Goal: Task Accomplishment & Management: Manage account settings

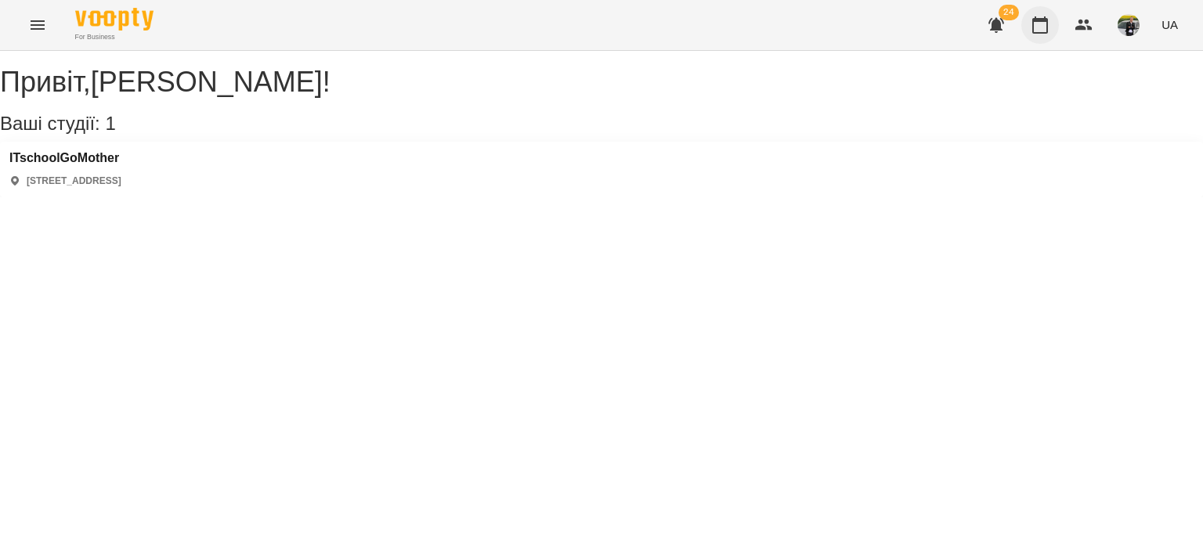
click at [1041, 19] on icon "button" at bounding box center [1040, 24] width 16 height 17
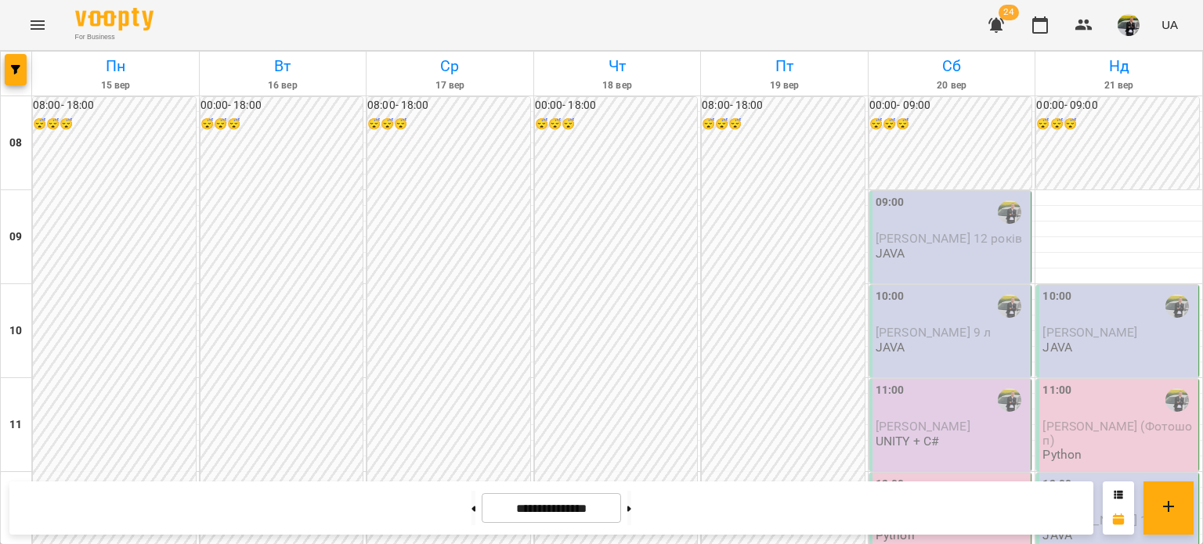
click at [936, 247] on div "09:00 [PERSON_NAME] 12 років JAVA" at bounding box center [951, 227] width 153 height 67
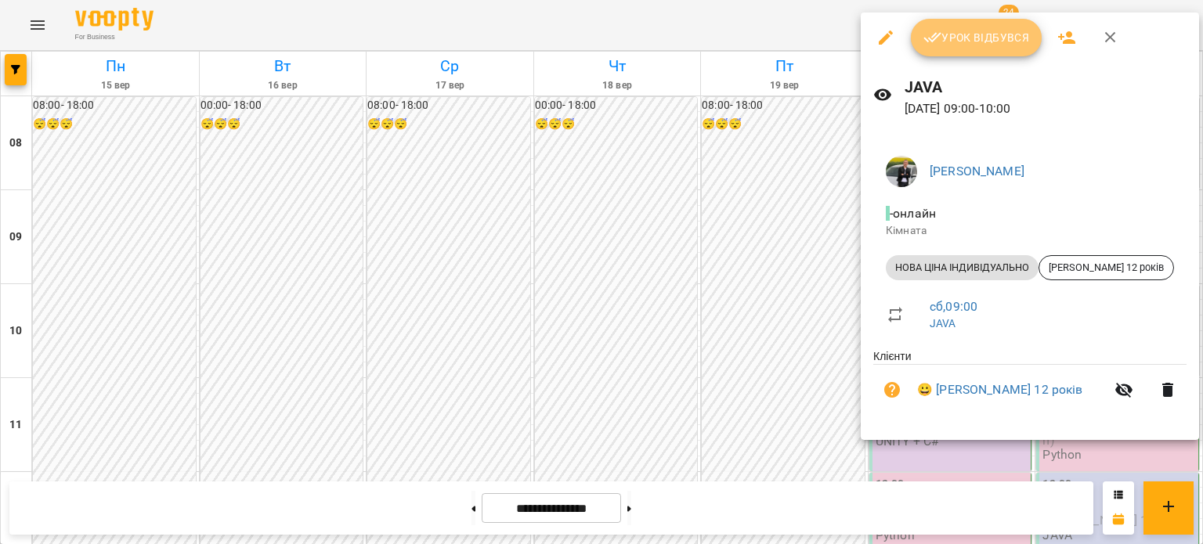
click at [979, 27] on button "Урок відбувся" at bounding box center [977, 38] width 132 height 38
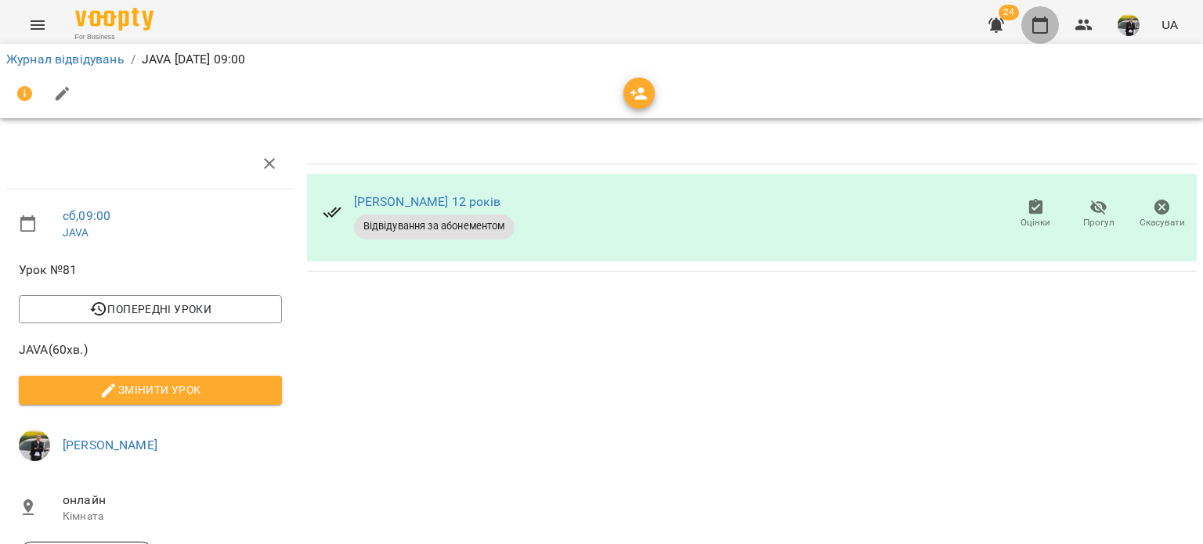
click at [1036, 30] on icon "button" at bounding box center [1039, 25] width 19 height 19
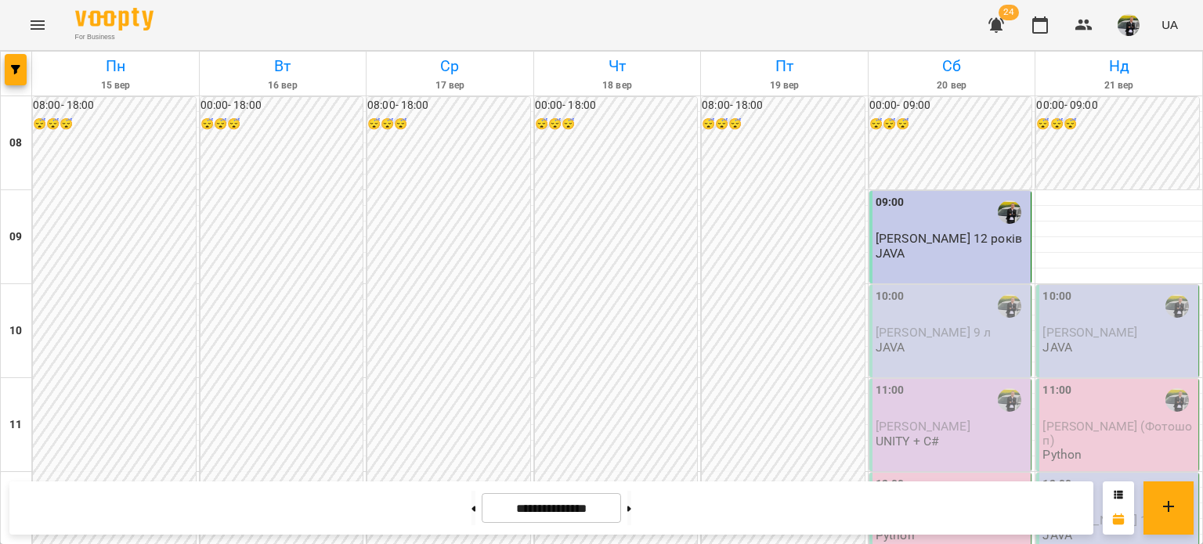
scroll to position [78, 0]
click at [971, 288] on div "10:00" at bounding box center [951, 306] width 153 height 36
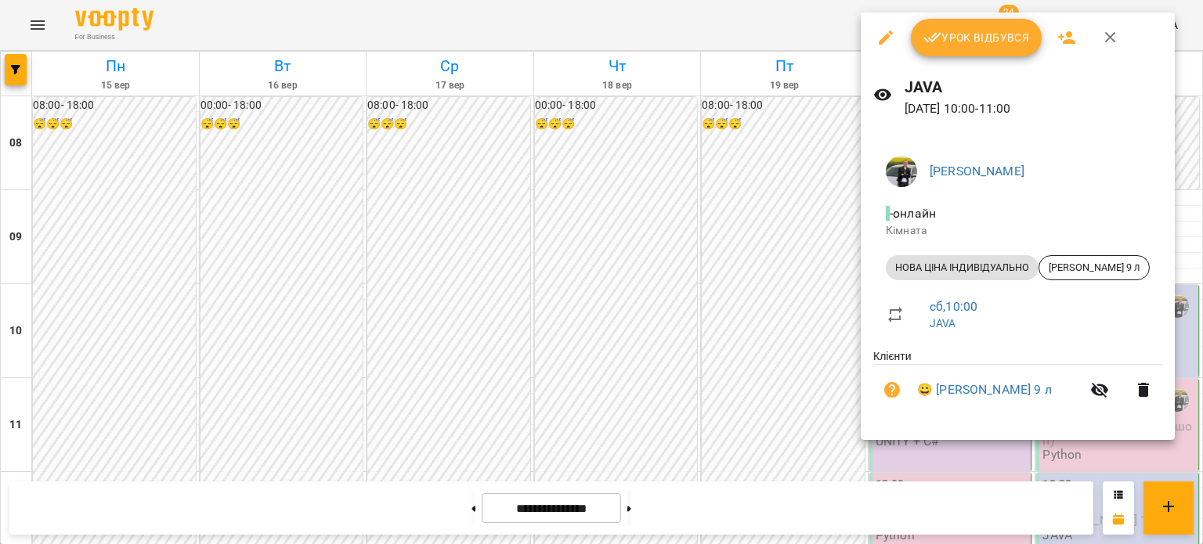
click at [974, 31] on span "Урок відбувся" at bounding box center [976, 37] width 106 height 19
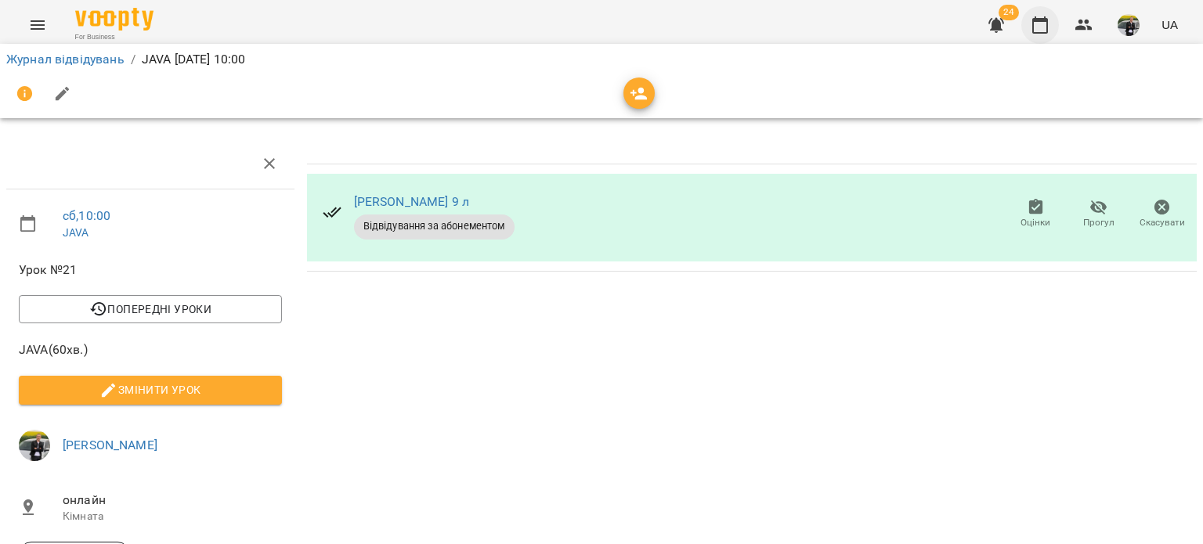
click at [1043, 20] on icon "button" at bounding box center [1040, 24] width 16 height 17
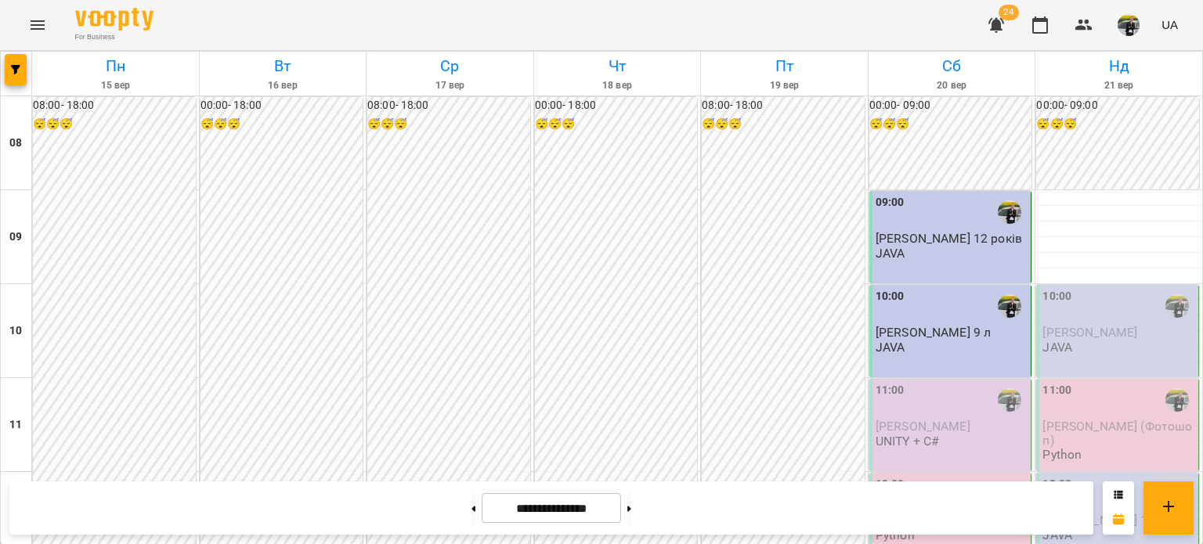
scroll to position [235, 0]
click at [932, 419] on span "[PERSON_NAME]" at bounding box center [922, 426] width 95 height 15
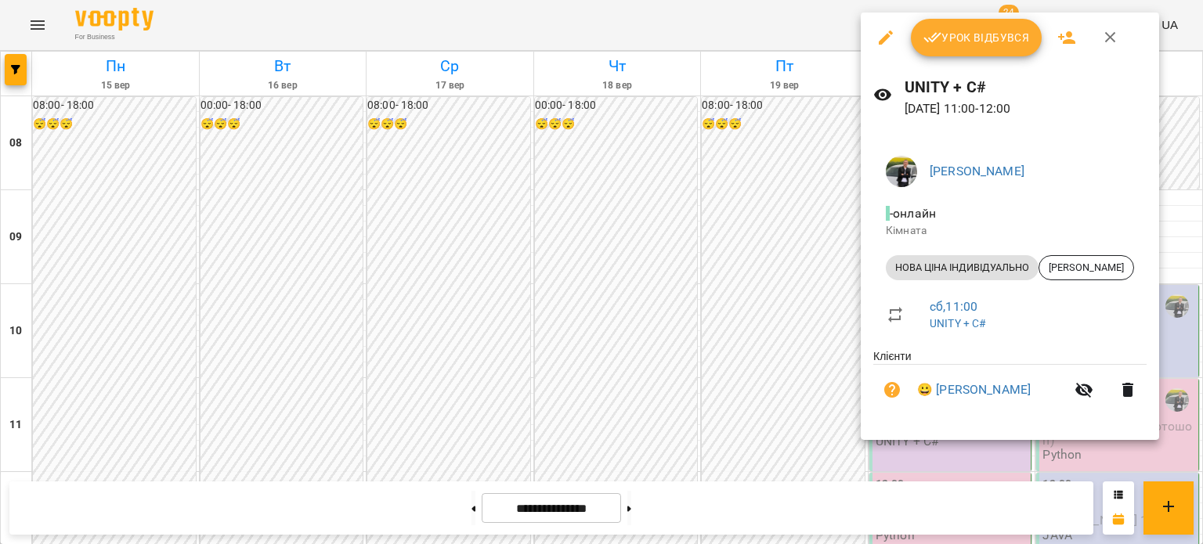
click at [993, 28] on span "Урок відбувся" at bounding box center [976, 37] width 106 height 19
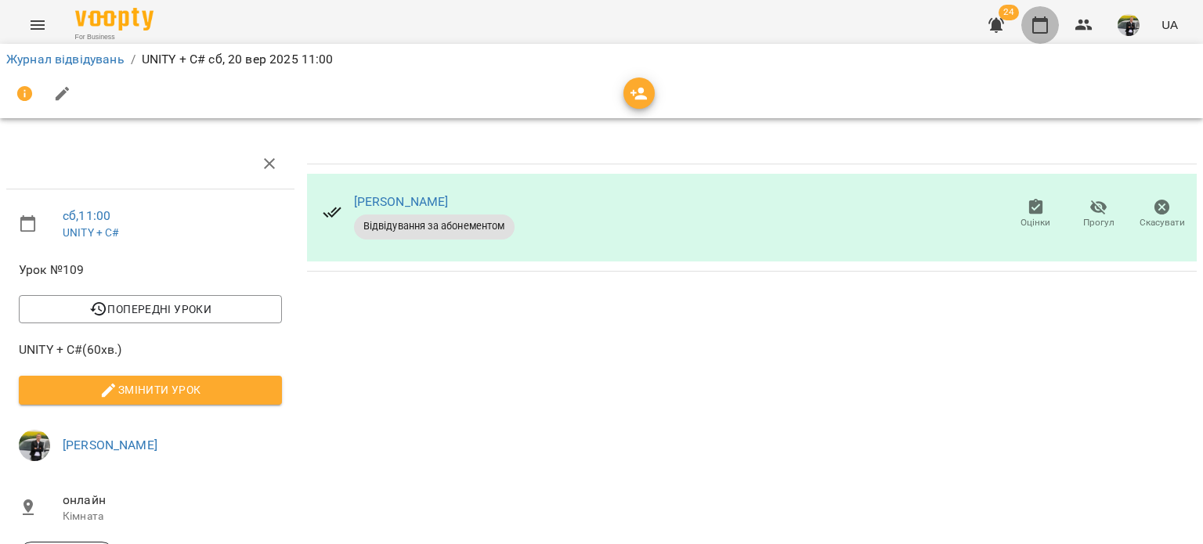
click at [1045, 27] on icon "button" at bounding box center [1039, 25] width 19 height 19
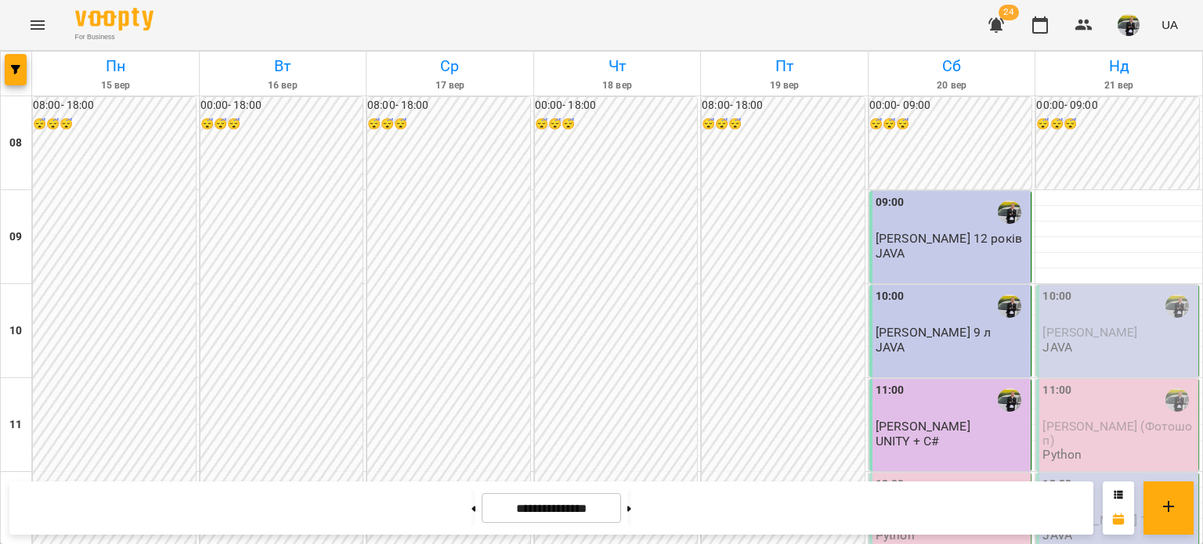
scroll to position [235, 0]
click at [902, 513] on span "[PERSON_NAME] 13 років" at bounding box center [948, 520] width 146 height 15
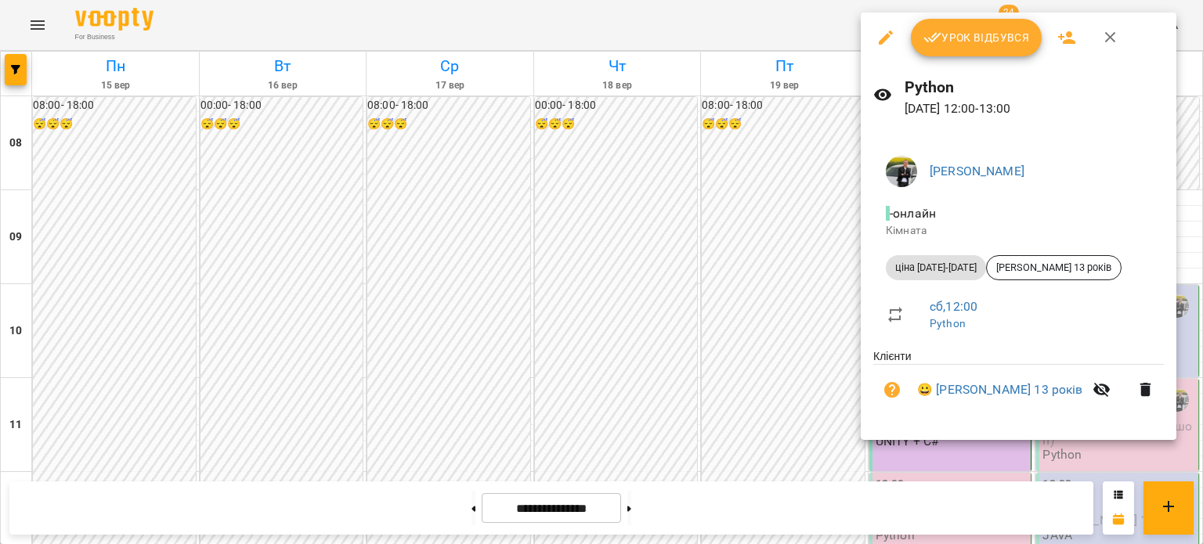
click at [1020, 26] on button "Урок відбувся" at bounding box center [977, 38] width 132 height 38
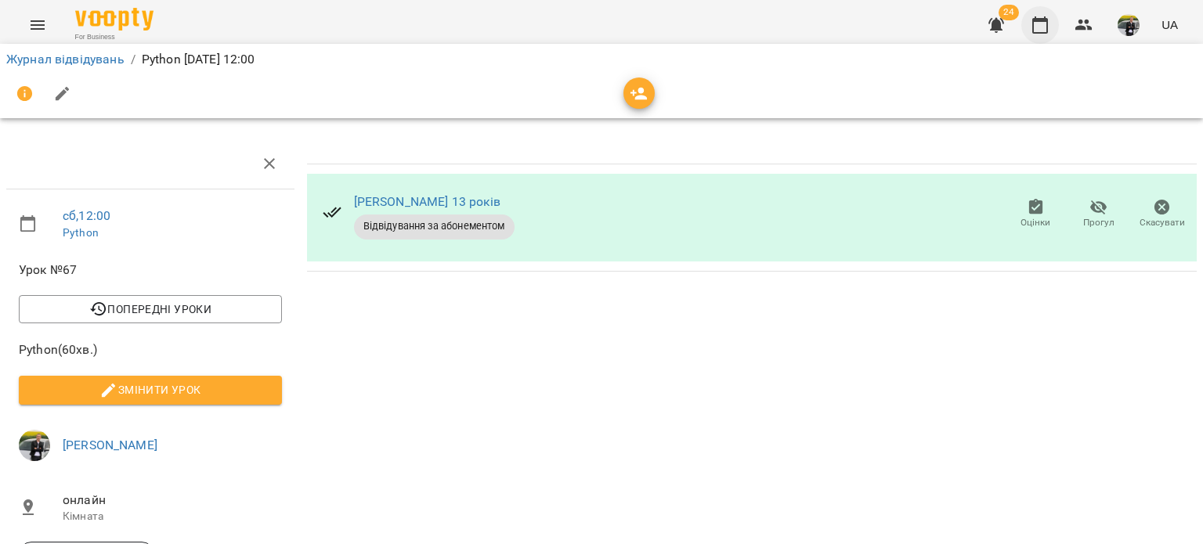
click at [1047, 27] on icon "button" at bounding box center [1040, 24] width 16 height 17
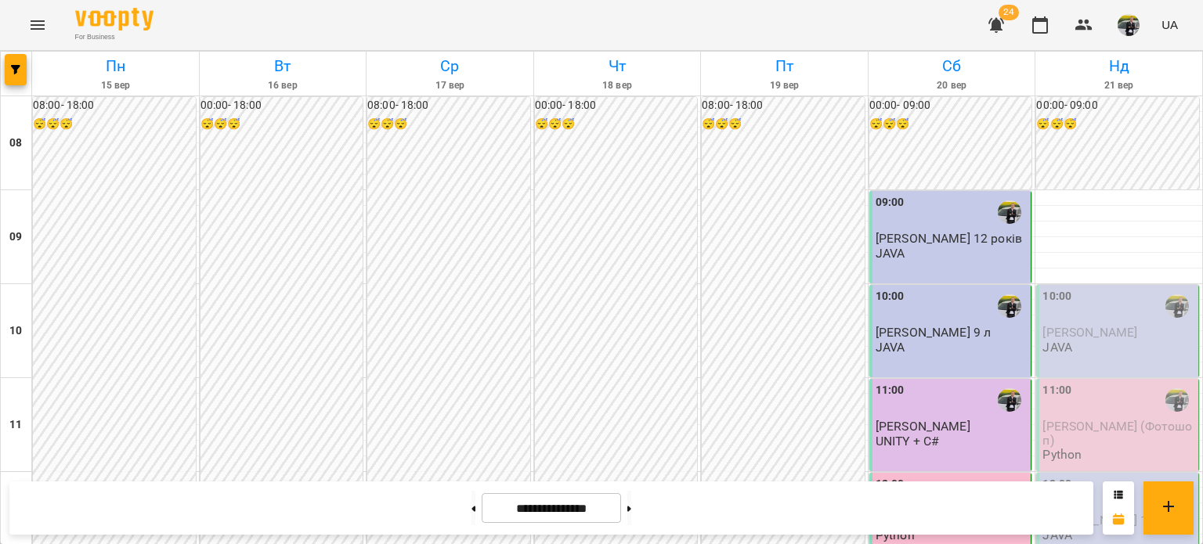
scroll to position [313, 0]
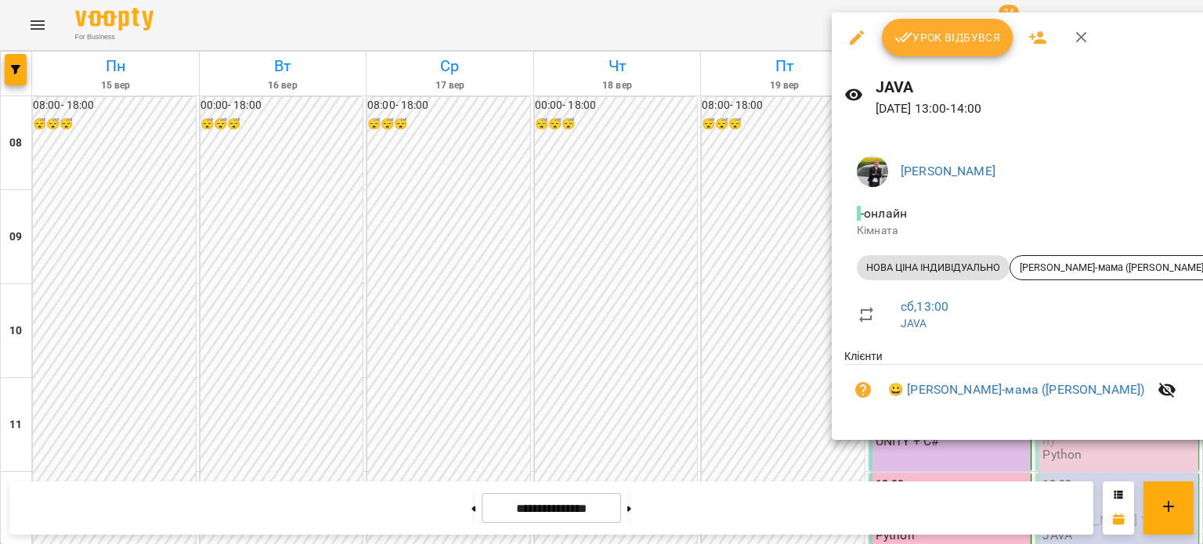
click at [949, 37] on span "Урок відбувся" at bounding box center [947, 37] width 106 height 19
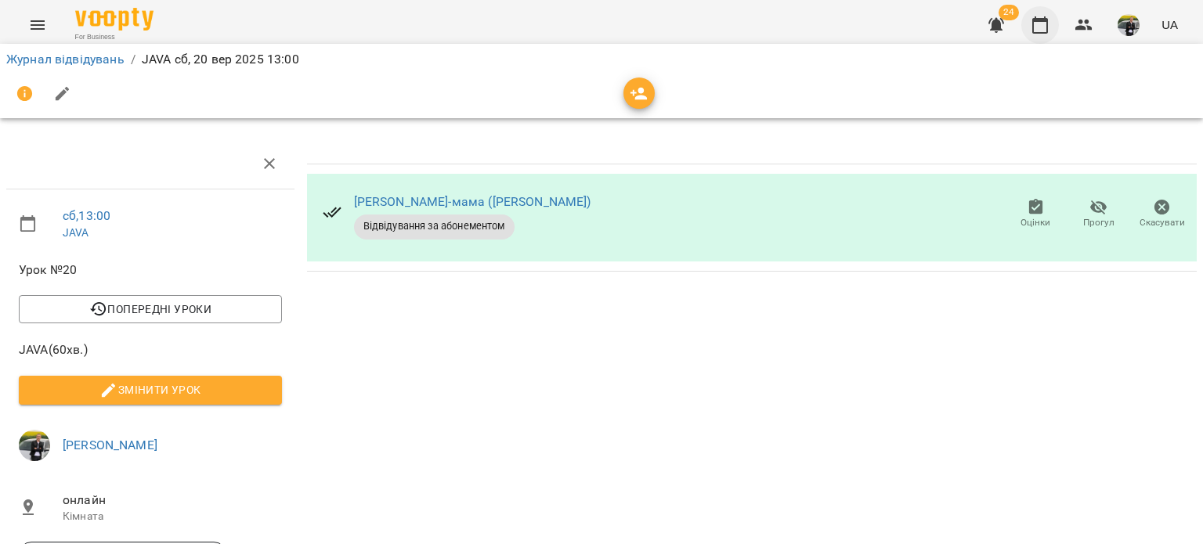
click at [1033, 38] on button "button" at bounding box center [1040, 25] width 38 height 38
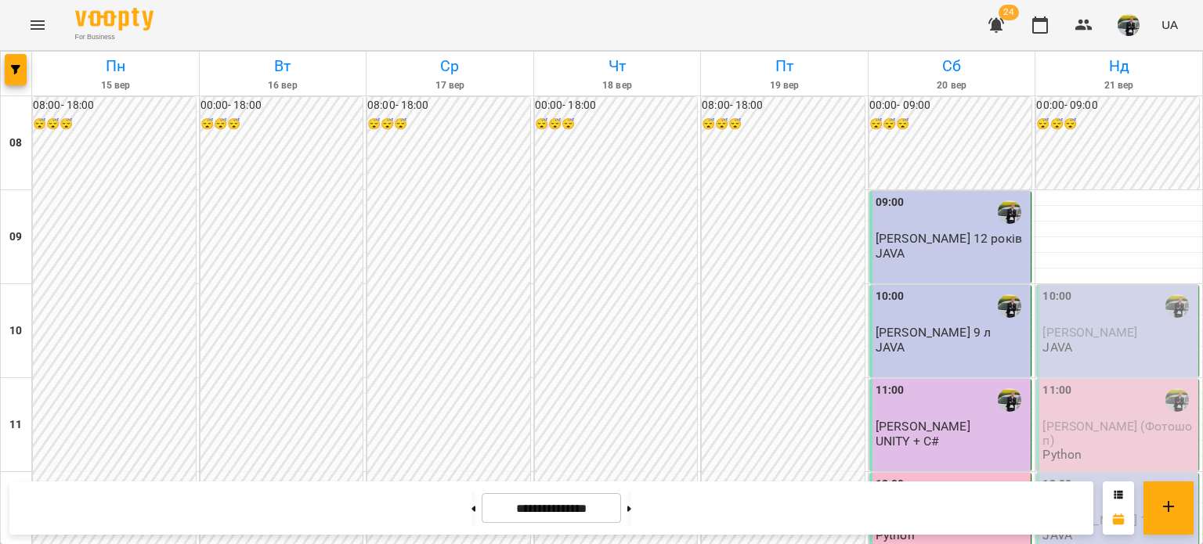
scroll to position [548, 0]
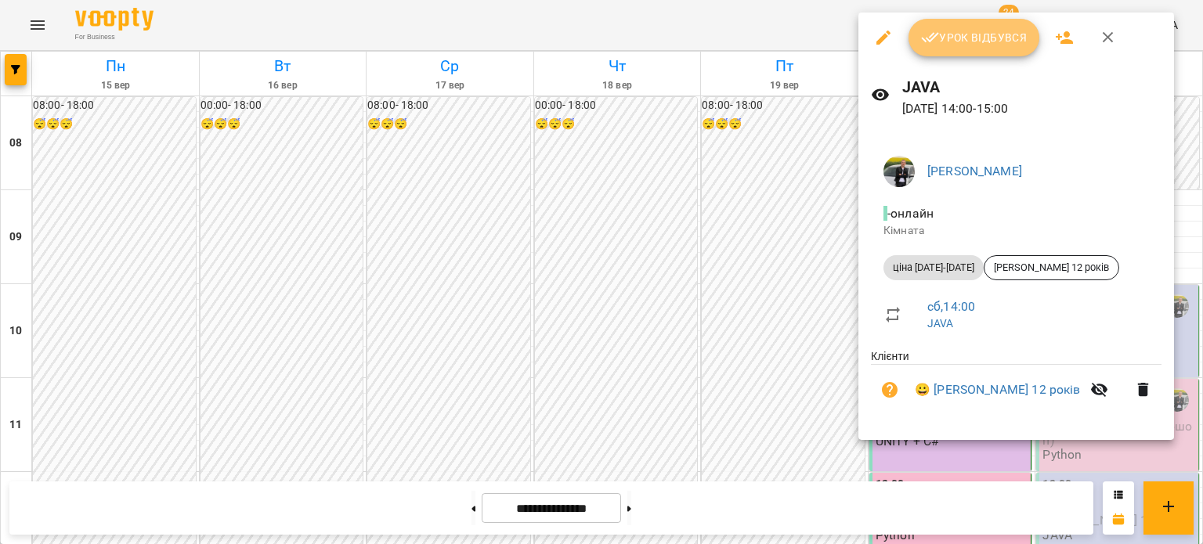
click at [954, 29] on span "Урок відбувся" at bounding box center [974, 37] width 106 height 19
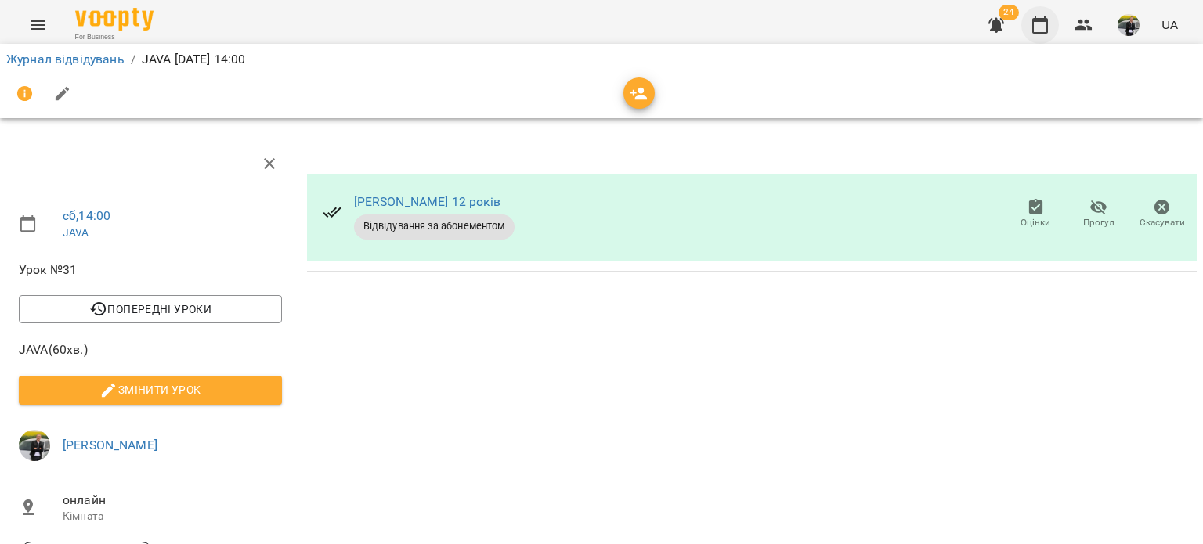
click at [1044, 23] on icon "button" at bounding box center [1039, 25] width 19 height 19
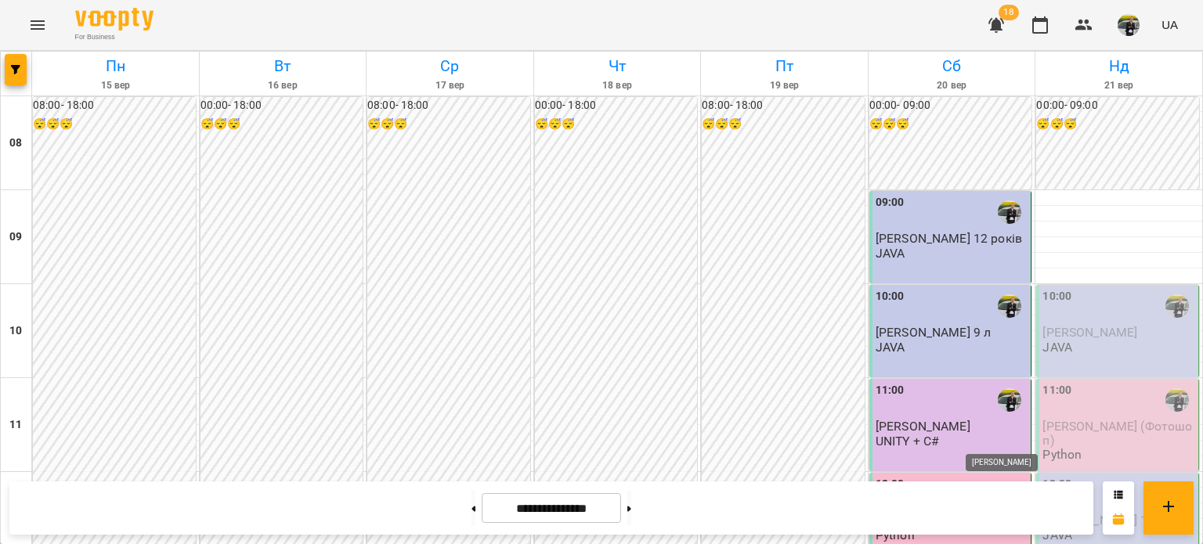
scroll to position [626, 0]
